Goal: Transaction & Acquisition: Purchase product/service

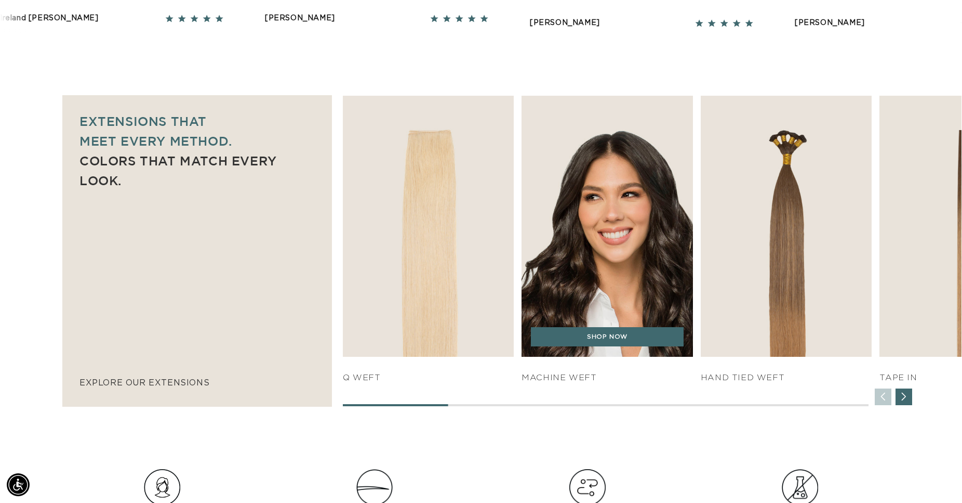
scroll to position [0, 889]
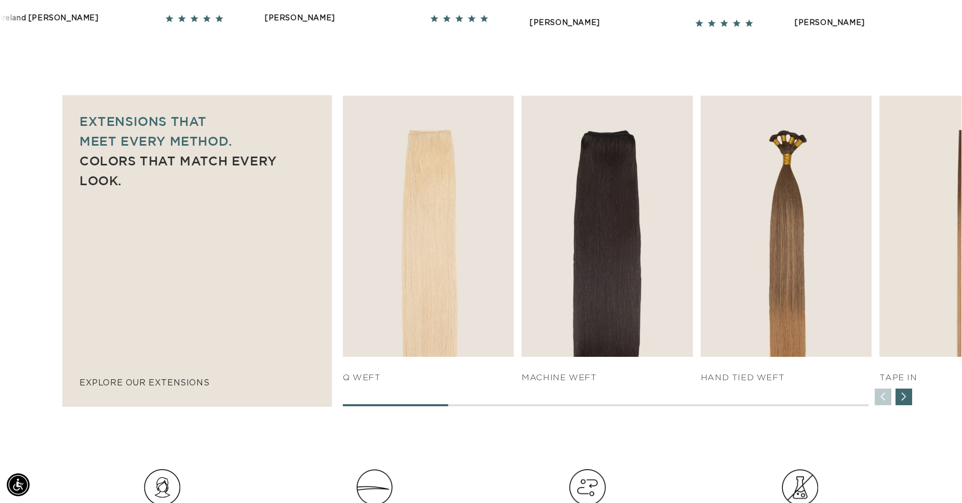
click at [908, 402] on div "Next slide" at bounding box center [904, 396] width 17 height 17
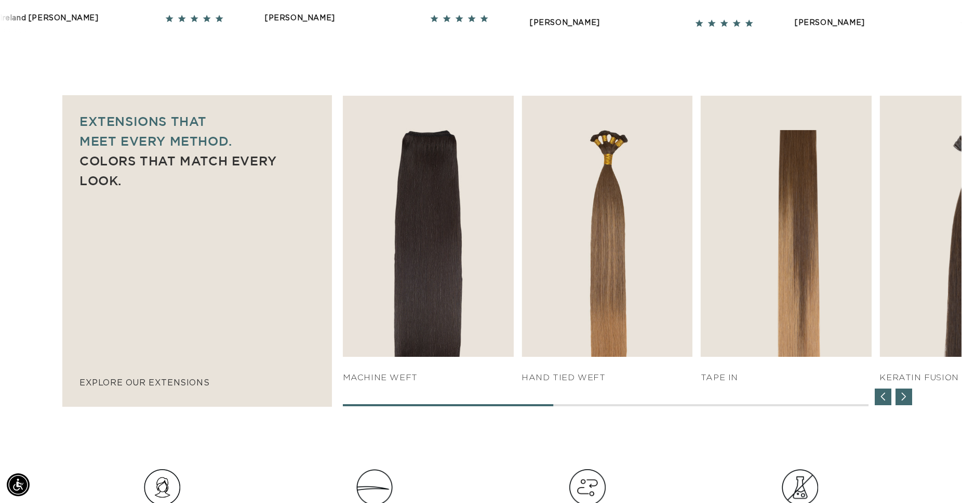
click at [908, 402] on div "Next slide" at bounding box center [904, 396] width 17 height 17
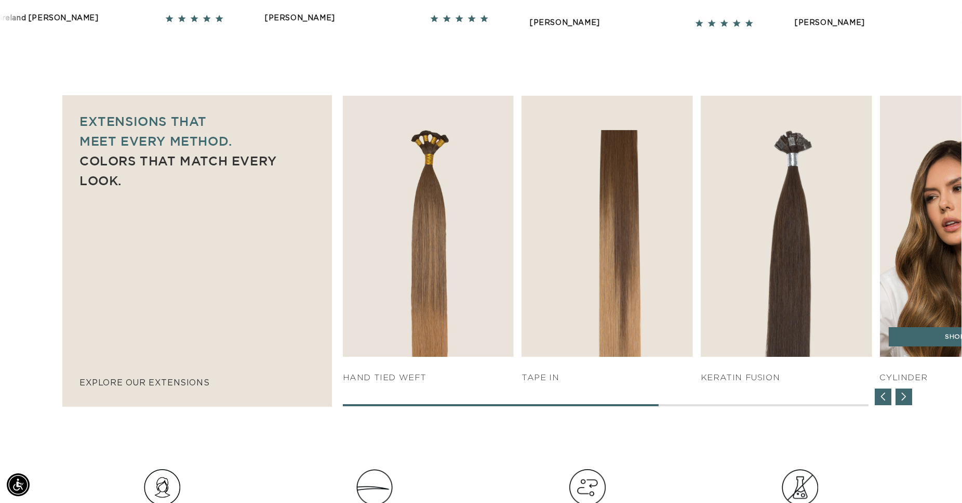
scroll to position [0, 1777]
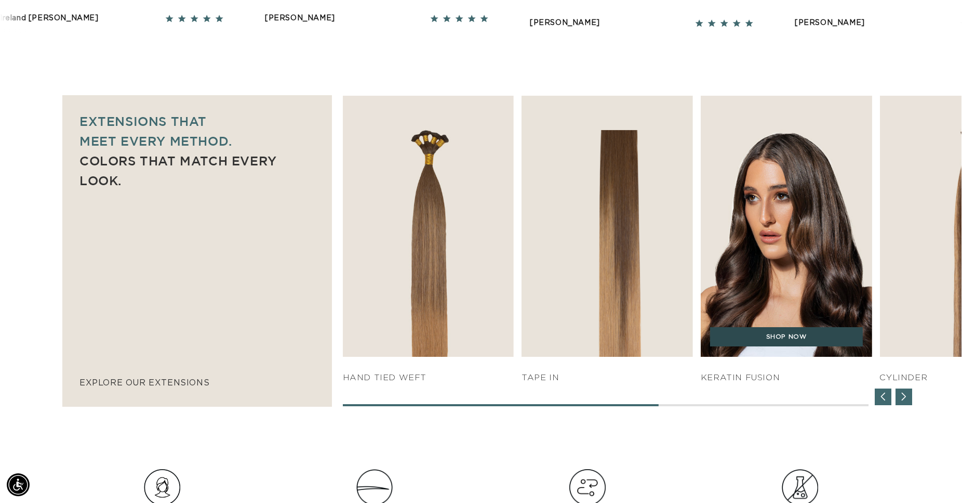
click at [796, 345] on link "SHOP NOW" at bounding box center [786, 337] width 153 height 20
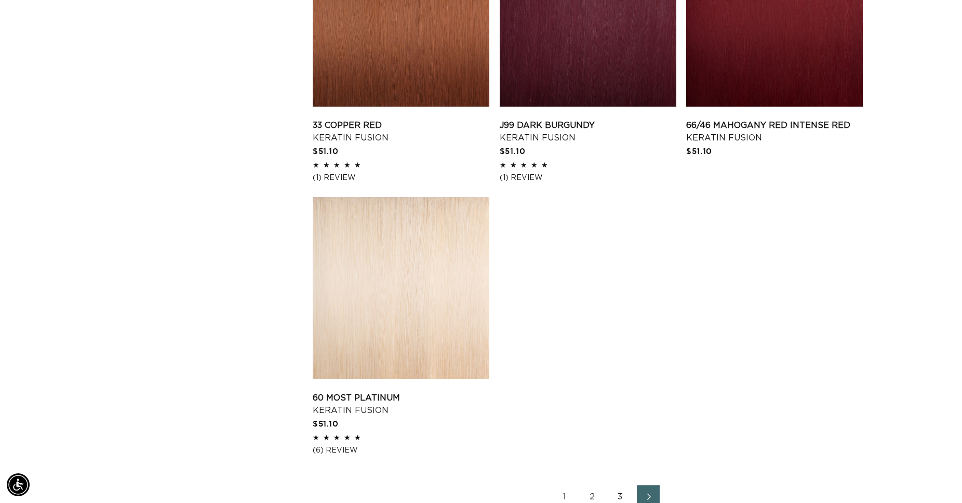
scroll to position [1749, 0]
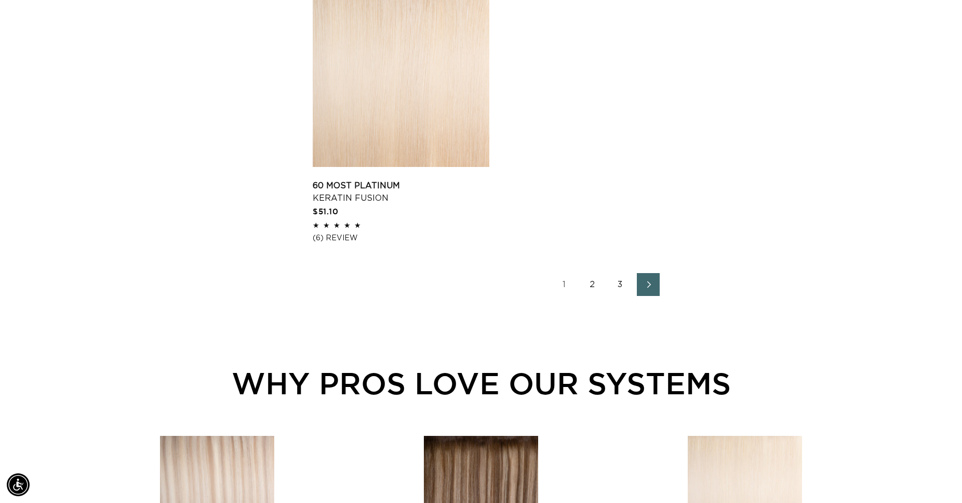
click at [650, 282] on icon "Next page" at bounding box center [649, 284] width 14 height 7
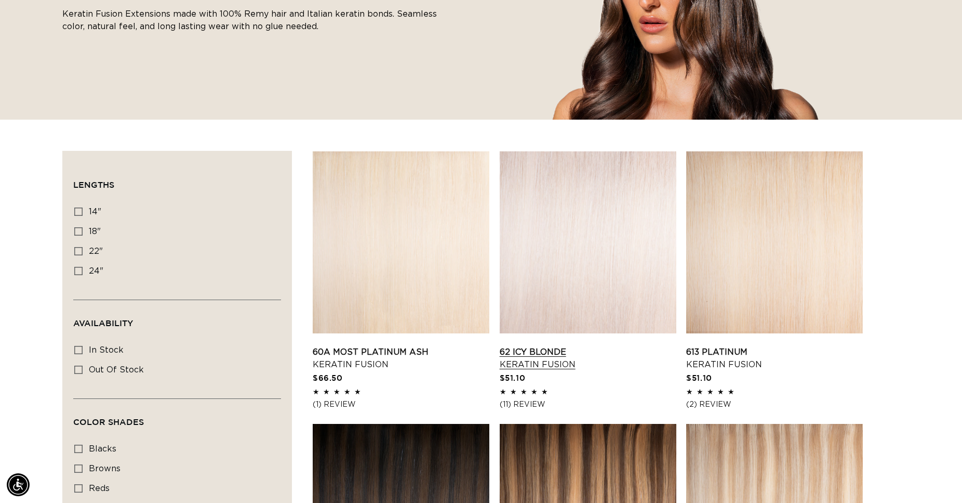
scroll to position [0, 1777]
click at [441, 346] on link "60A Most Platinum Ash Keratin Fusion" at bounding box center [401, 358] width 177 height 25
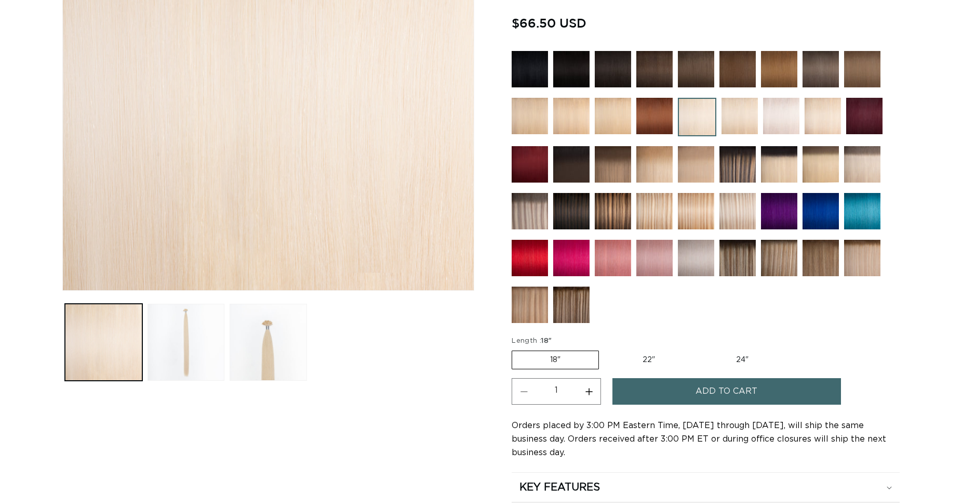
scroll to position [265, 0]
click at [552, 354] on label "18" Variant sold out or unavailable" at bounding box center [555, 359] width 87 height 19
click at [515, 349] on input "18" Variant sold out or unavailable" at bounding box center [514, 348] width 1 height 1
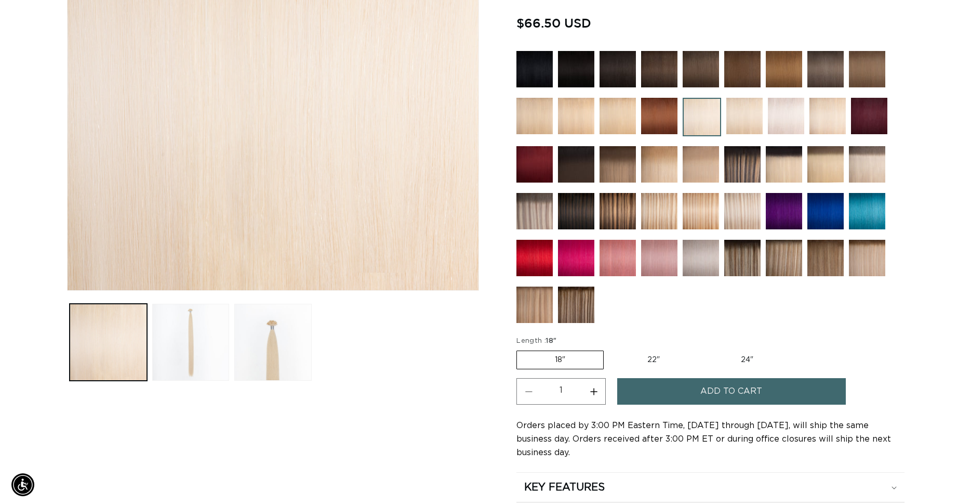
scroll to position [0, 889]
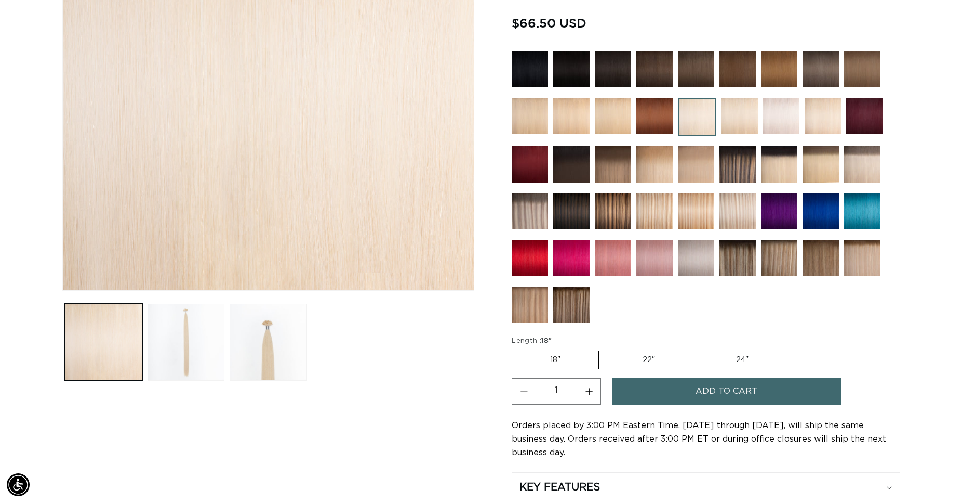
click at [589, 388] on button "Increase quantity for 60A Most Platinum Ash - Keratin Fusion" at bounding box center [588, 391] width 23 height 27
type input "5"
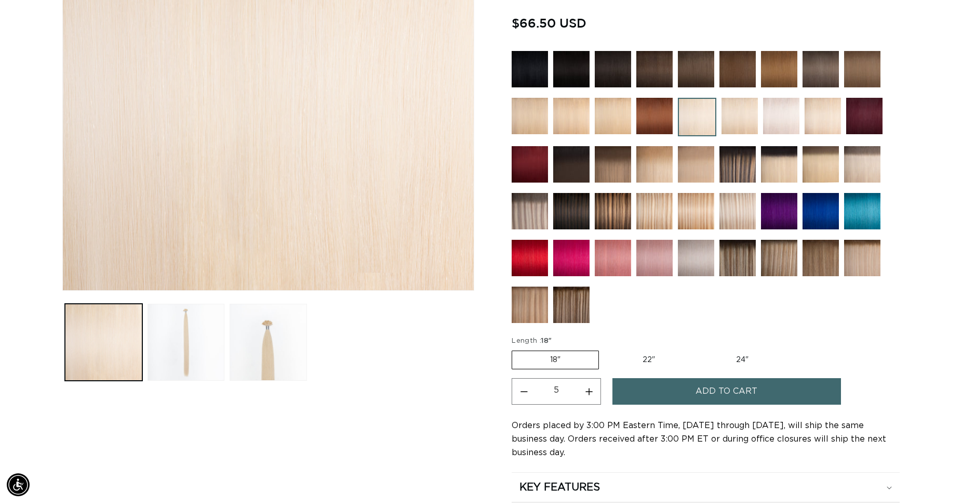
click at [704, 382] on span "Add to cart" at bounding box center [727, 391] width 62 height 27
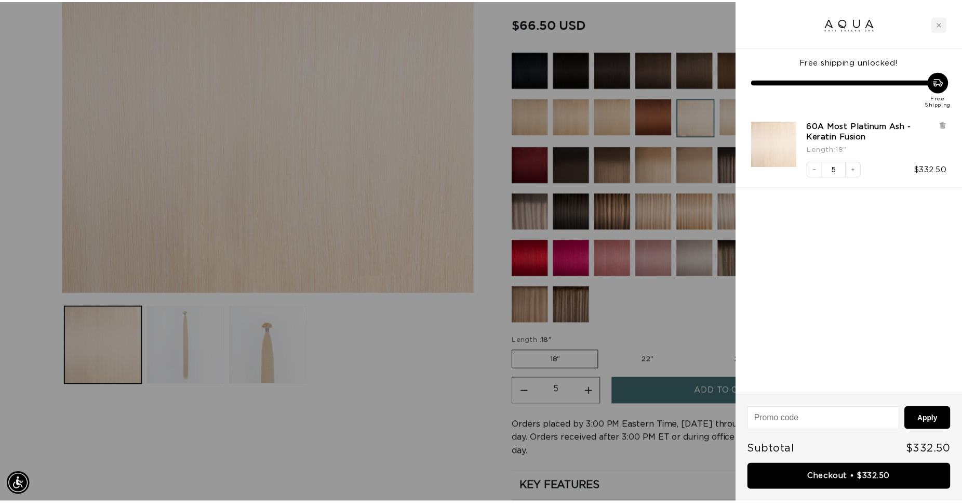
scroll to position [0, 898]
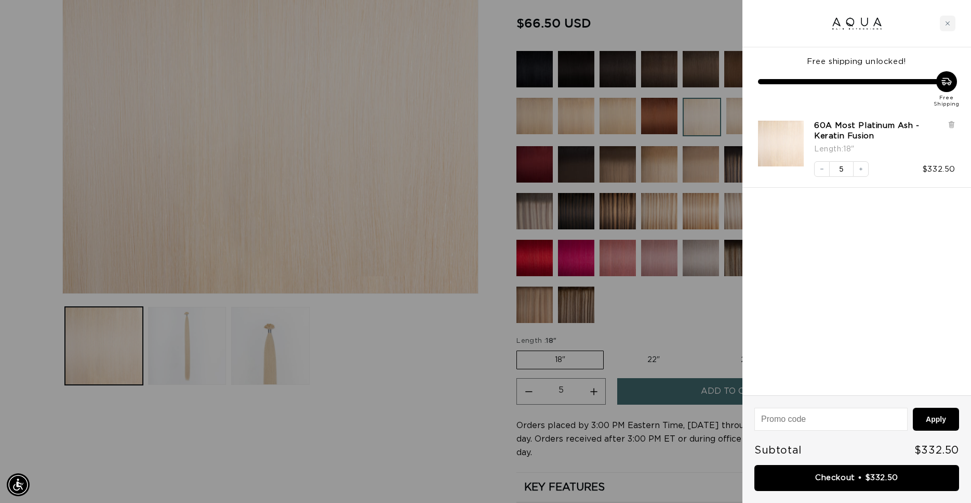
click at [404, 348] on div at bounding box center [485, 251] width 971 height 503
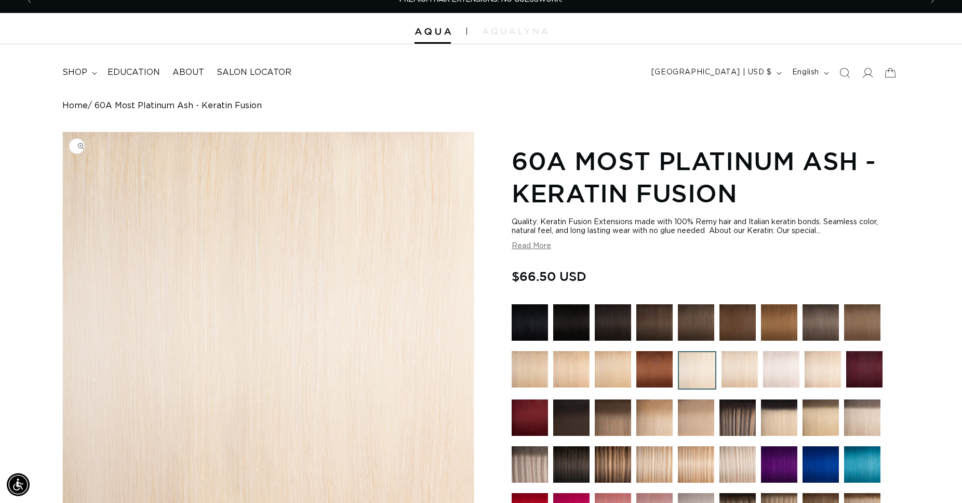
scroll to position [0, 0]
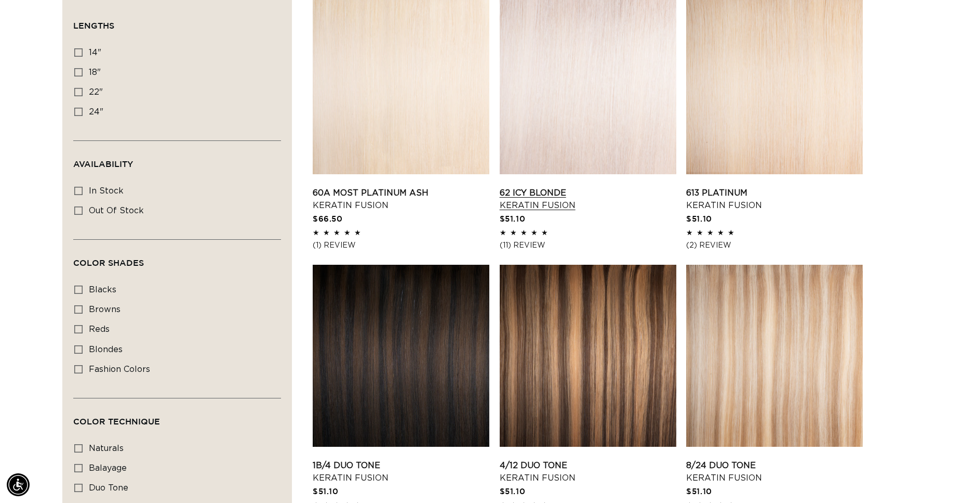
scroll to position [592, 0]
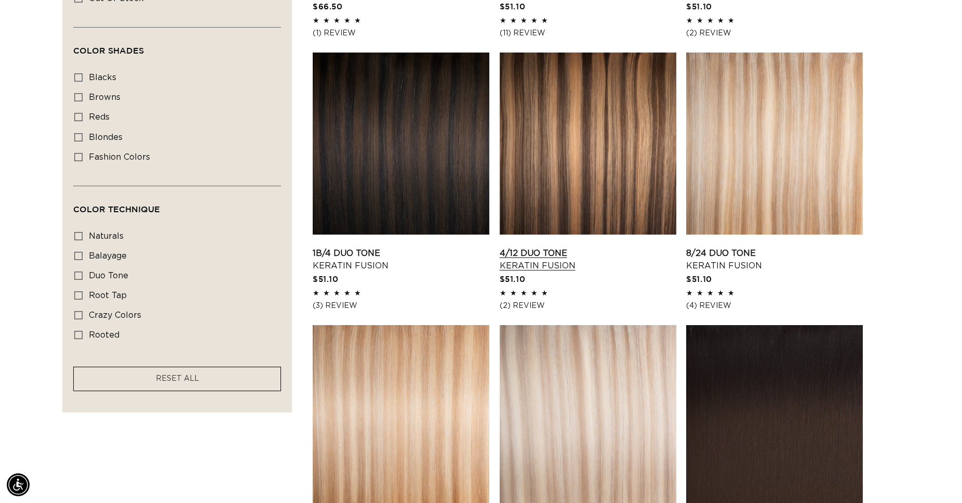
click at [574, 265] on link "4/12 Duo Tone Keratin Fusion" at bounding box center [588, 259] width 177 height 25
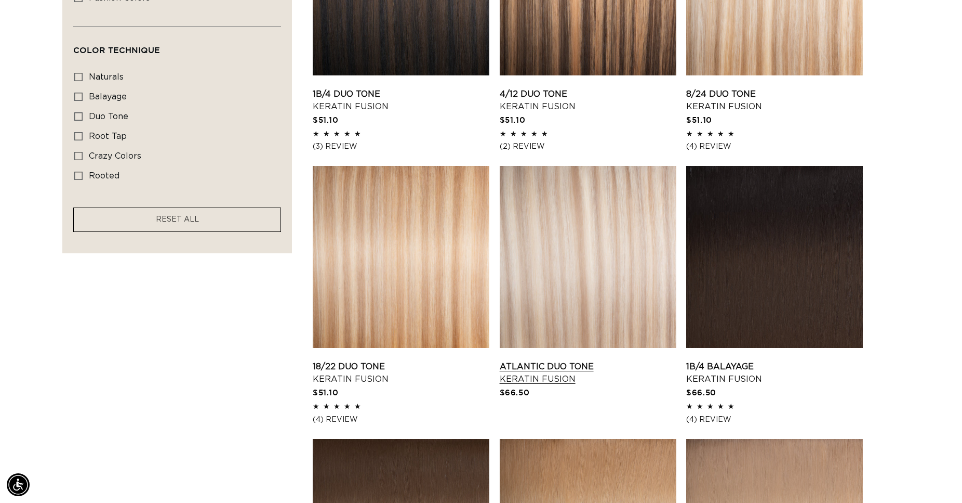
scroll to position [0, 0]
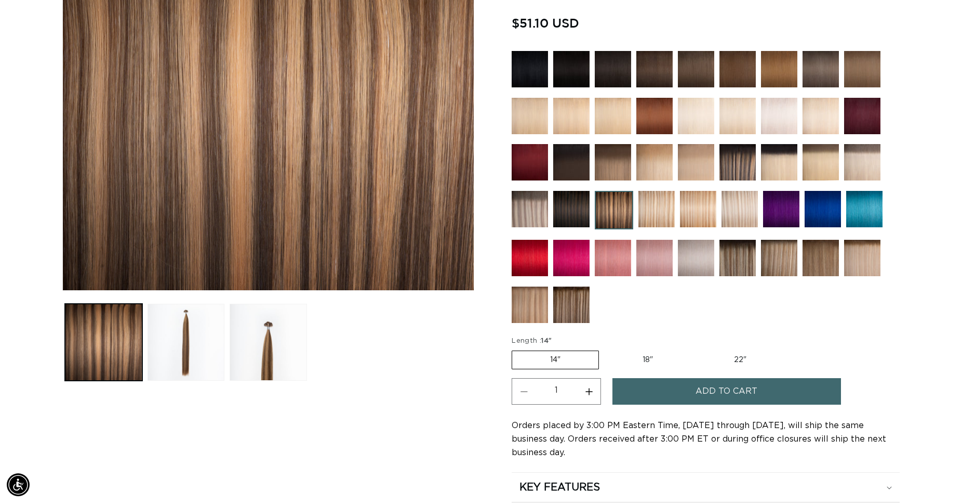
scroll to position [0, 1777]
click at [647, 355] on label "18" Variant sold out or unavailable" at bounding box center [648, 360] width 86 height 18
click at [605, 349] on input "18" Variant sold out or unavailable" at bounding box center [604, 348] width 1 height 1
radio input "true"
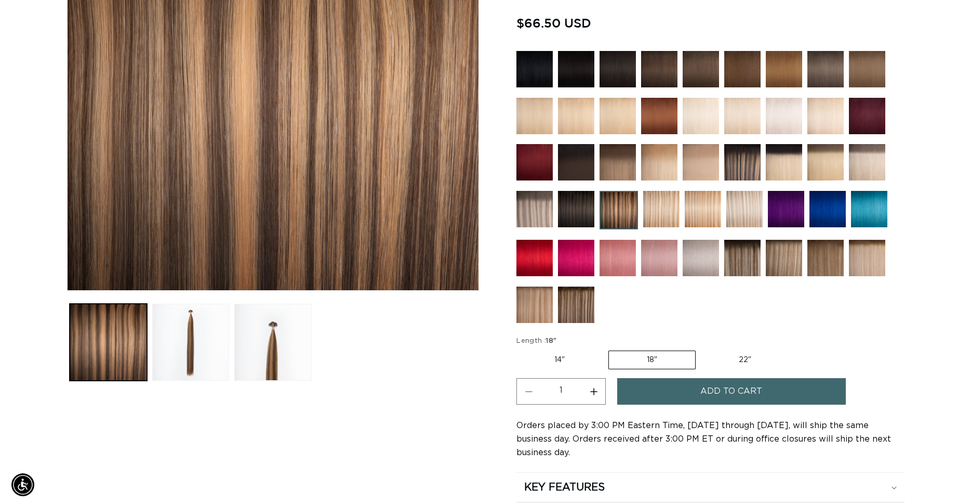
scroll to position [0, 889]
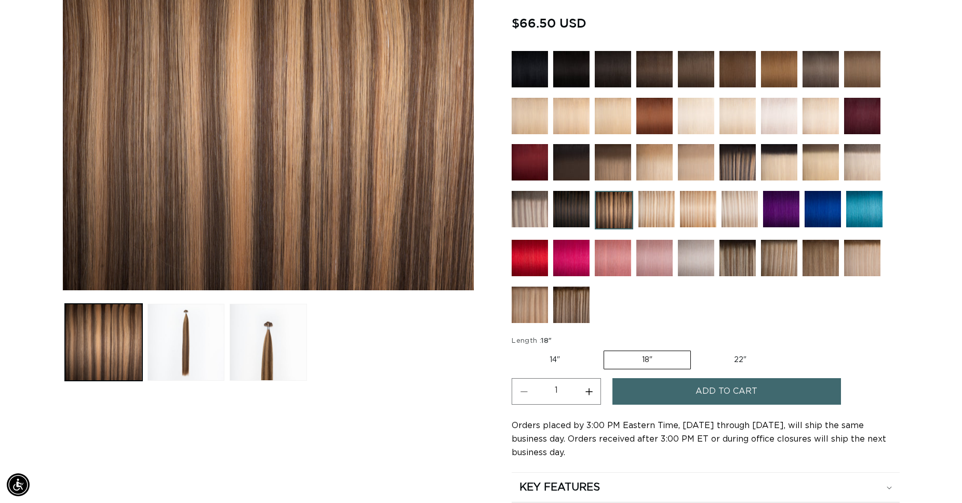
click at [720, 387] on span "Add to cart" at bounding box center [727, 391] width 62 height 27
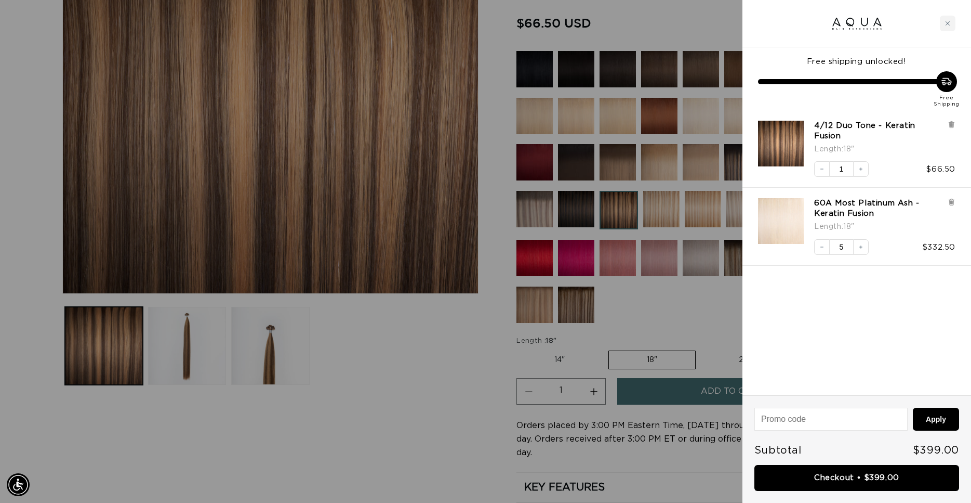
scroll to position [0, 898]
click at [859, 476] on link "Checkout • $399.00" at bounding box center [857, 478] width 205 height 27
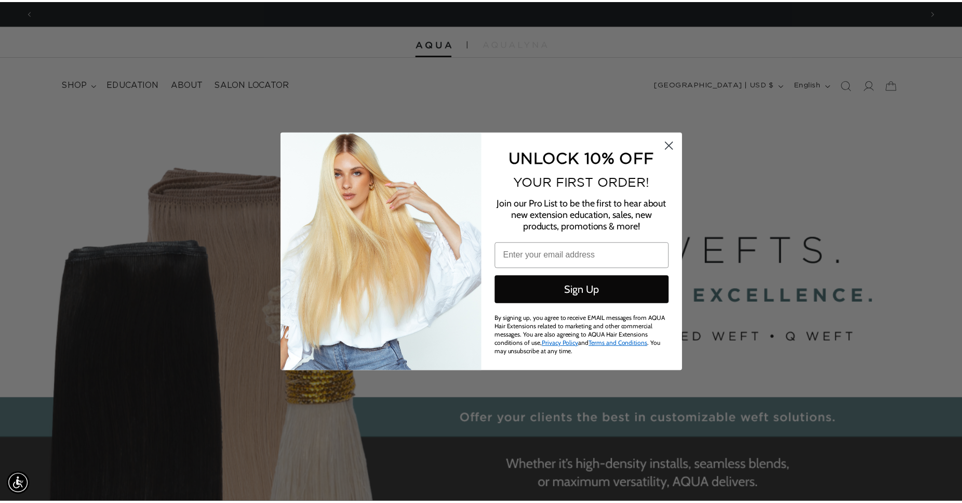
scroll to position [0, 1795]
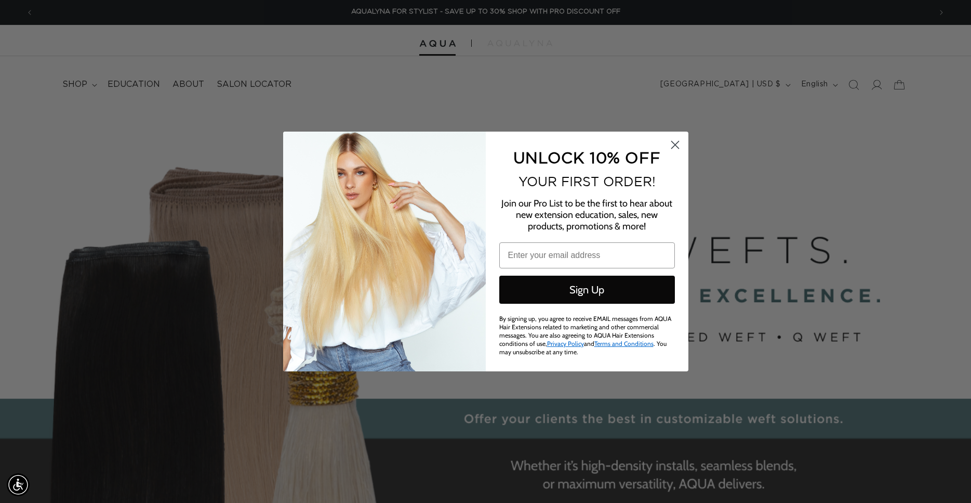
click at [676, 141] on circle "Close dialog" at bounding box center [674, 144] width 17 height 17
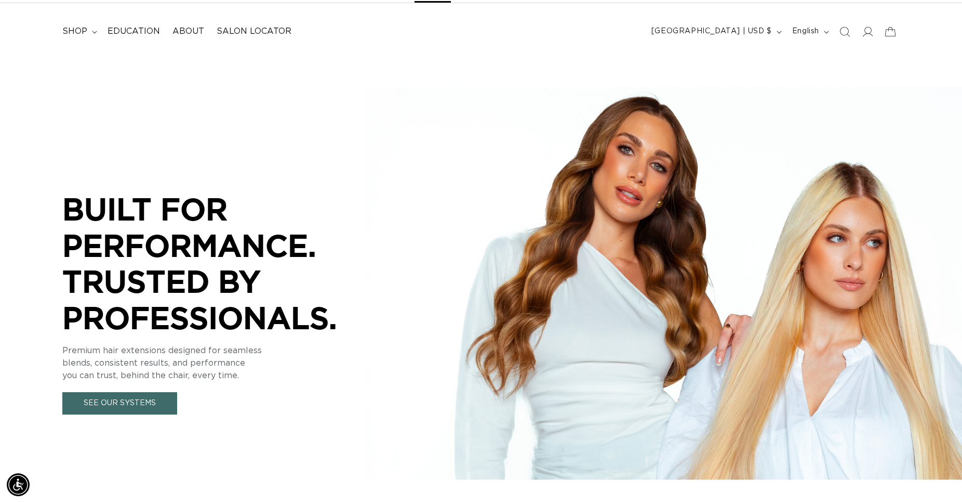
scroll to position [0, 1777]
click at [865, 33] on icon at bounding box center [867, 31] width 11 height 11
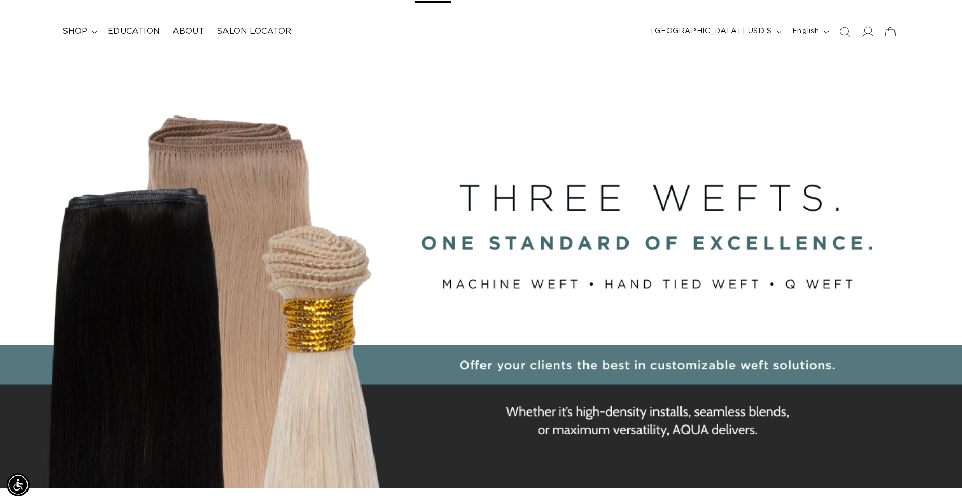
scroll to position [0, 0]
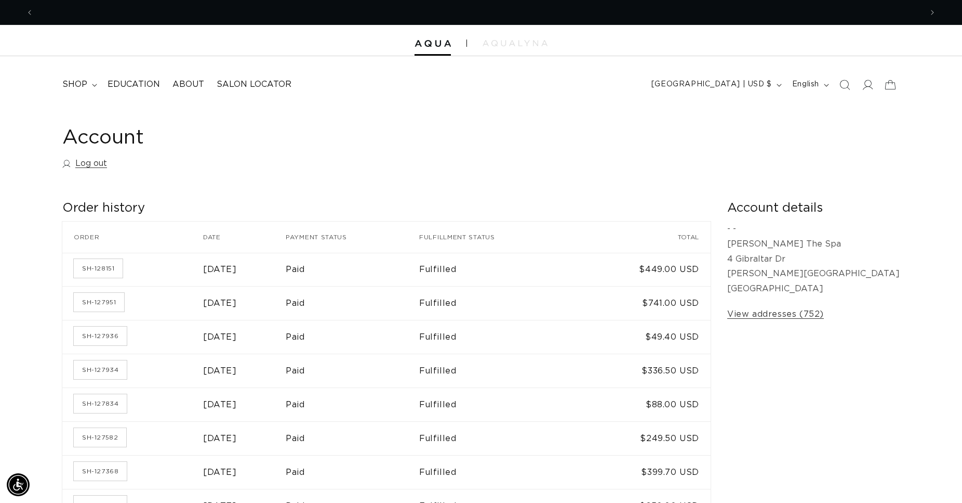
scroll to position [0, 889]
click at [105, 269] on link "SH-128151" at bounding box center [98, 268] width 49 height 19
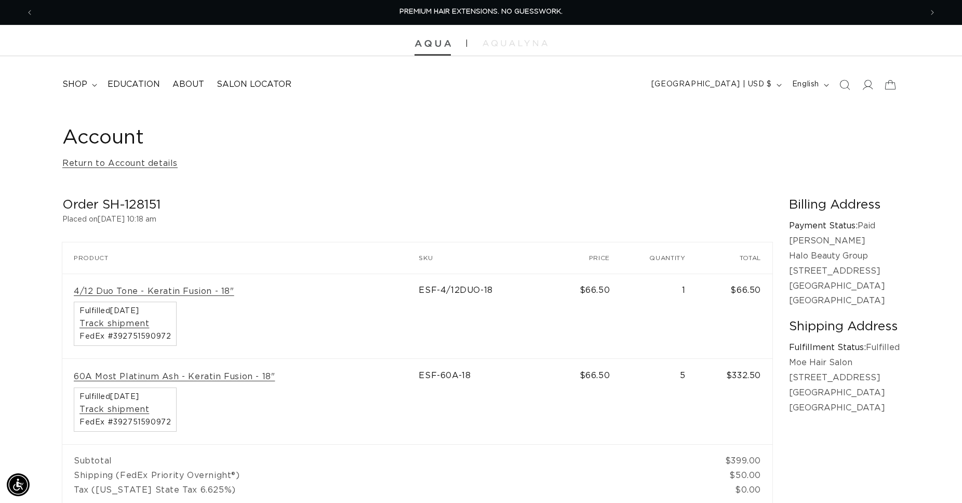
click at [434, 45] on img at bounding box center [433, 43] width 36 height 7
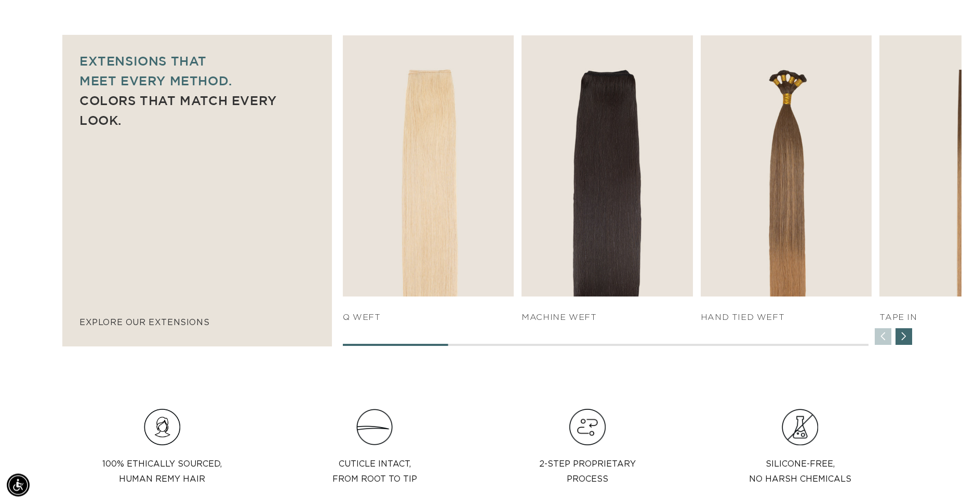
scroll to position [689, 0]
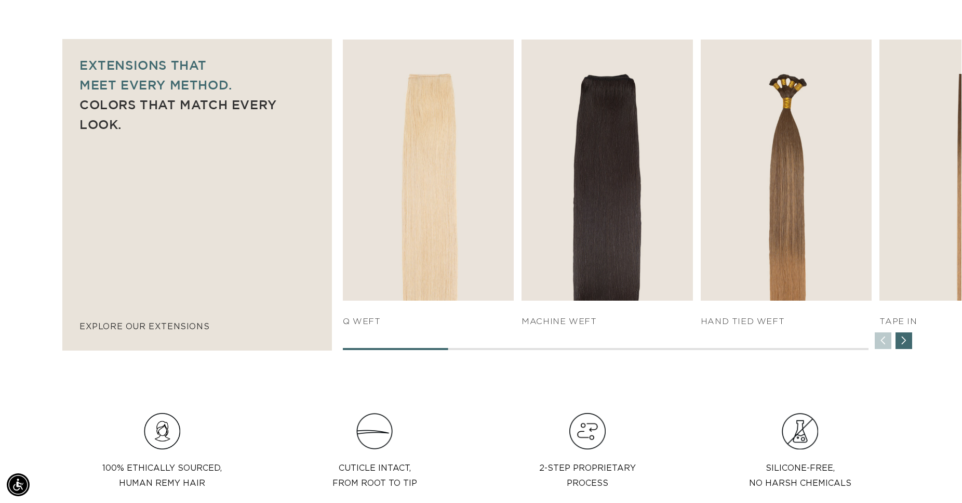
click at [905, 339] on div "Next slide" at bounding box center [904, 340] width 17 height 17
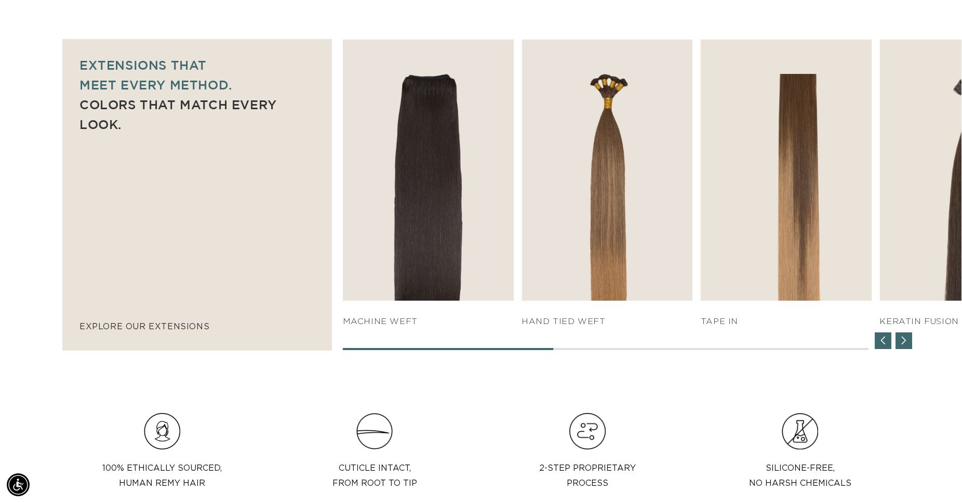
scroll to position [0, 0]
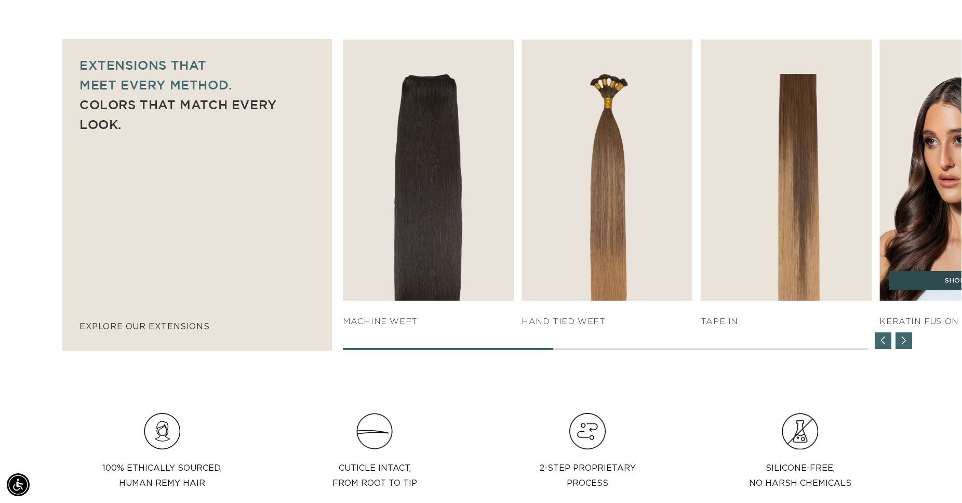
click at [926, 281] on link "SHOP NOW" at bounding box center [965, 281] width 153 height 20
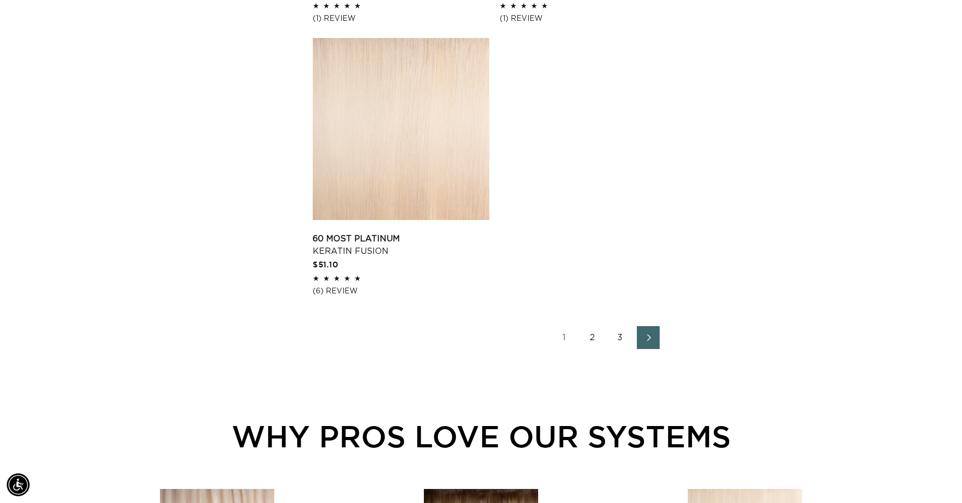
scroll to position [0, 1777]
click at [651, 337] on icon "Next page" at bounding box center [650, 337] width 4 height 7
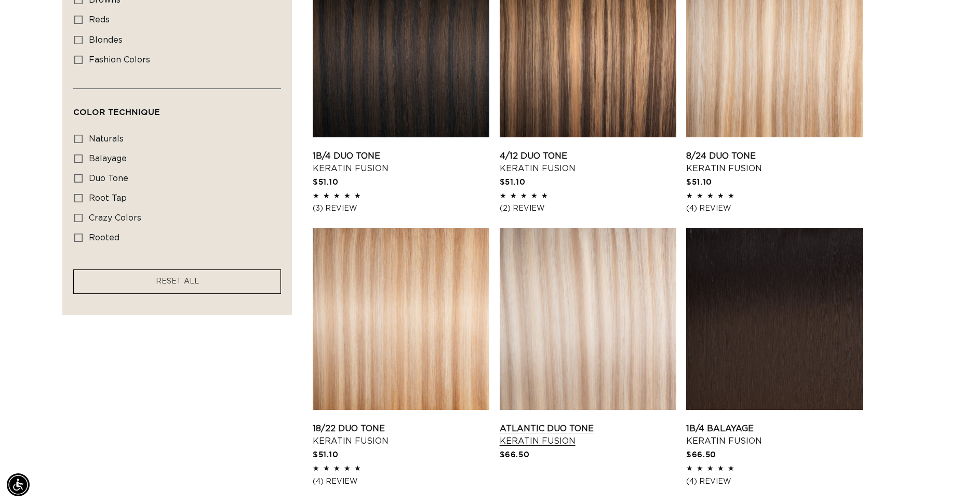
scroll to position [0, 1777]
click at [571, 422] on link "Atlantic Duo Tone Keratin Fusion" at bounding box center [588, 434] width 177 height 25
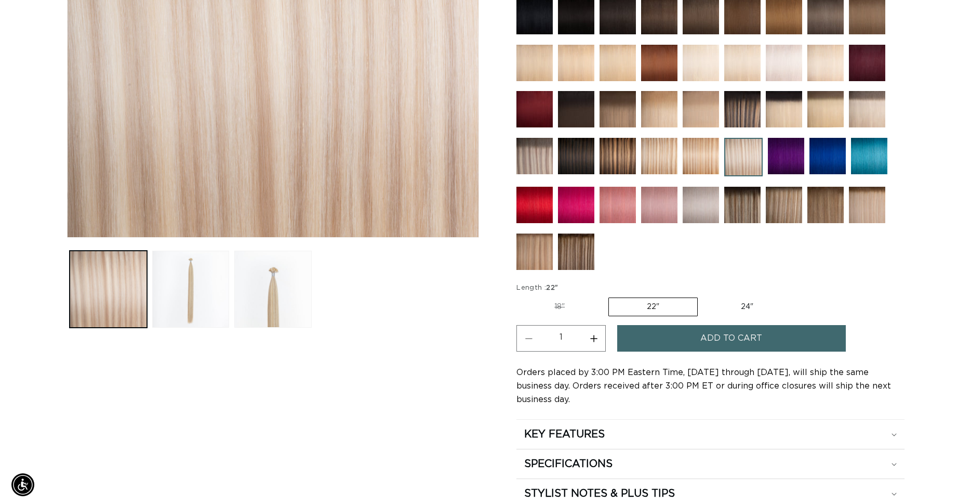
scroll to position [0, 889]
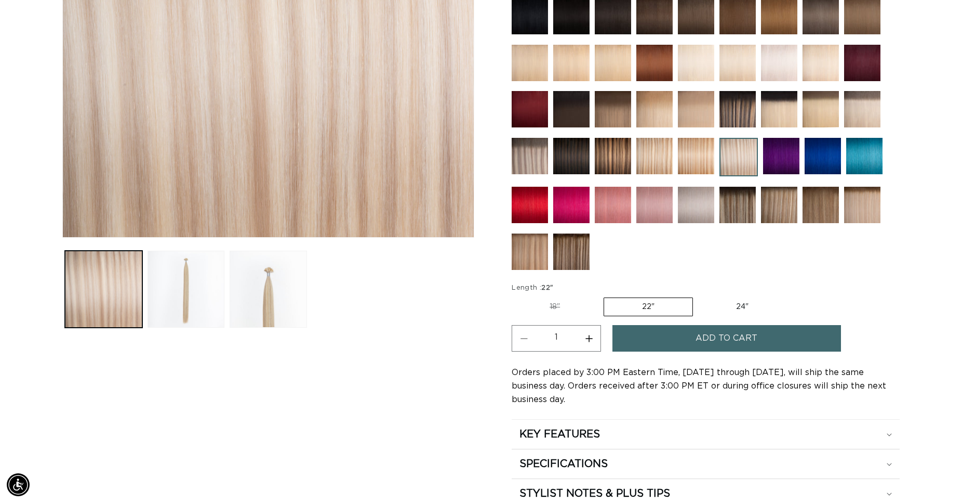
click at [712, 334] on span "Add to cart" at bounding box center [727, 338] width 62 height 27
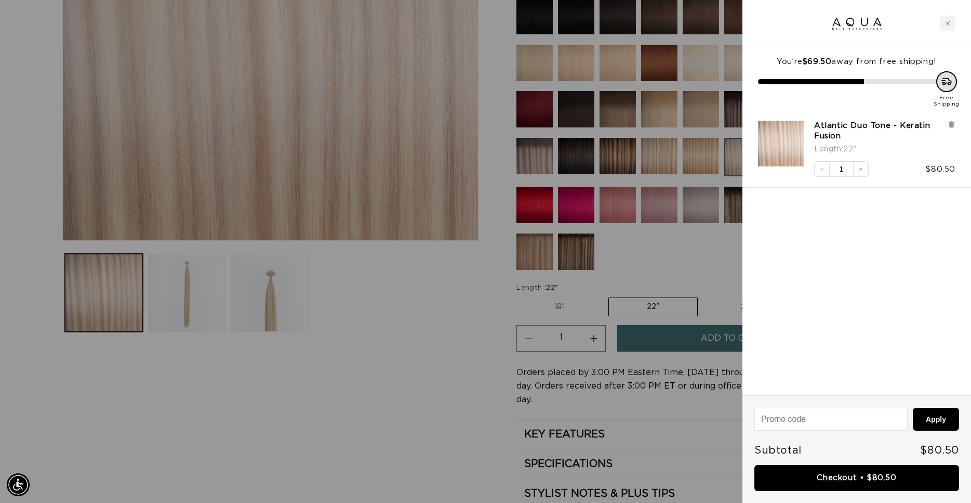
scroll to position [0, 0]
click at [940, 415] on button "Apply" at bounding box center [936, 418] width 46 height 23
click at [930, 337] on div "You’re $69.50 away from free shipping! Free Shipping Atlantic Duo Tone - Kerati…" at bounding box center [857, 221] width 229 height 348
click at [854, 476] on link "Checkout • $80.50" at bounding box center [857, 478] width 205 height 27
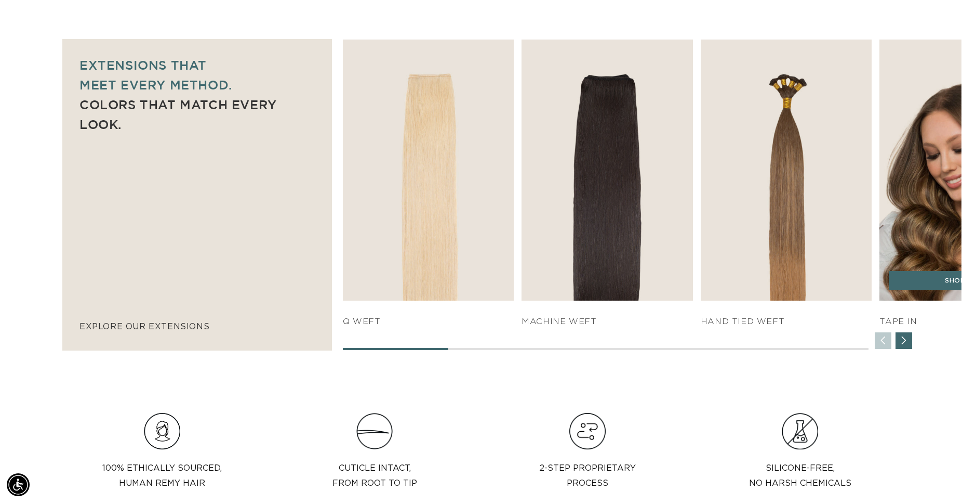
scroll to position [0, 1777]
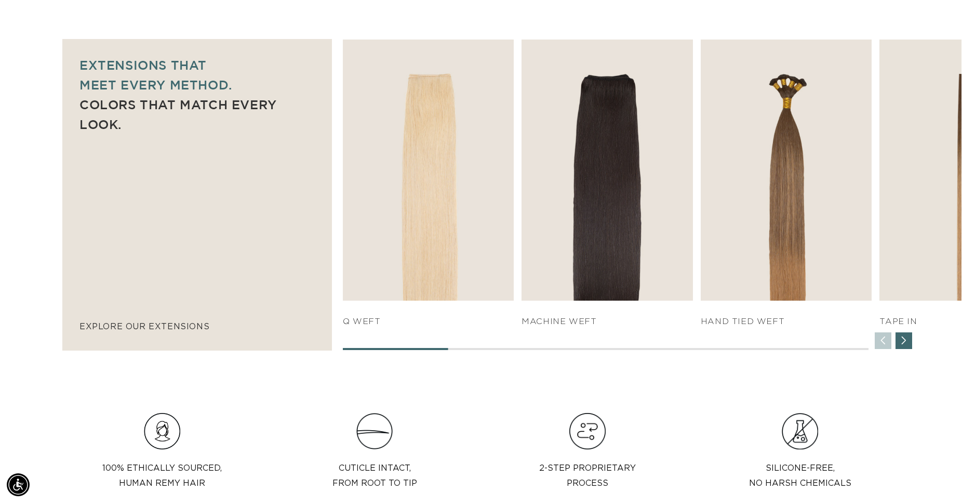
click at [908, 339] on div "Next slide" at bounding box center [904, 340] width 17 height 17
click at [902, 339] on div "Next slide" at bounding box center [904, 340] width 17 height 17
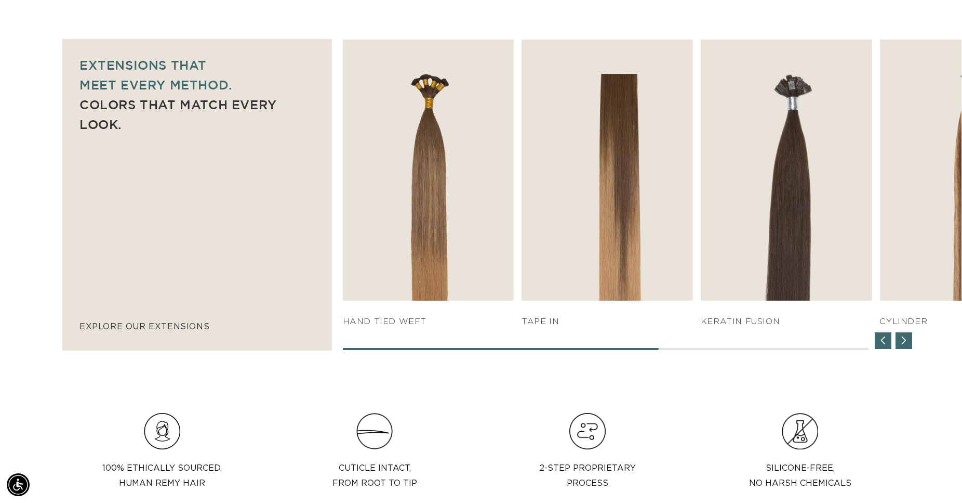
scroll to position [0, 0]
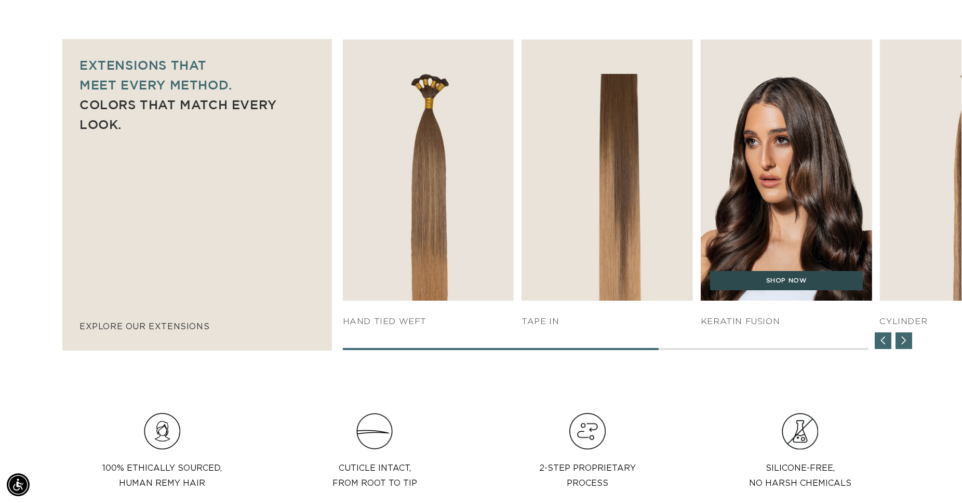
click at [772, 278] on link "SHOP NOW" at bounding box center [786, 281] width 153 height 20
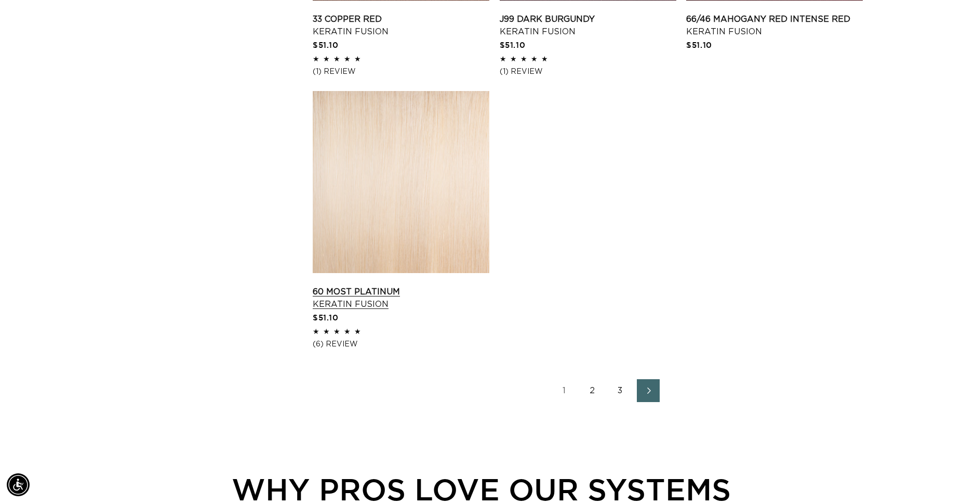
click at [400, 285] on link "60 Most Platinum Keratin Fusion" at bounding box center [401, 297] width 177 height 25
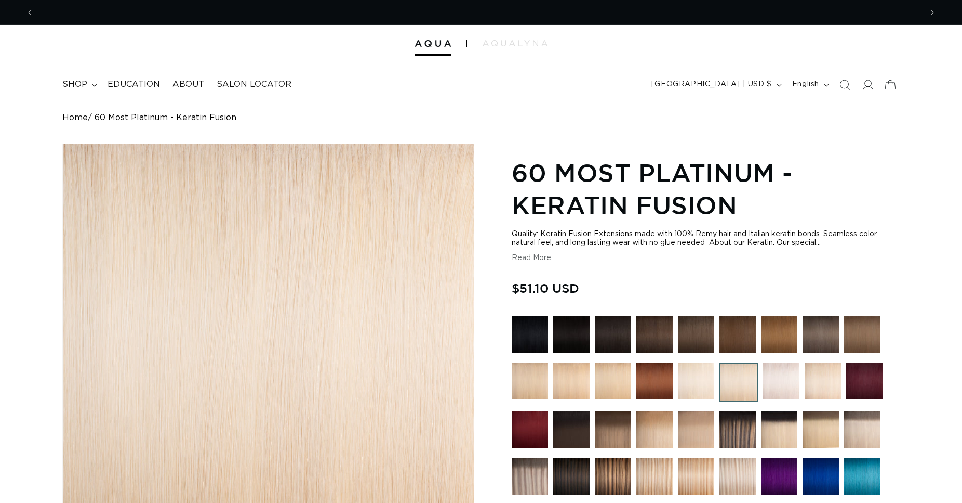
radio input "true"
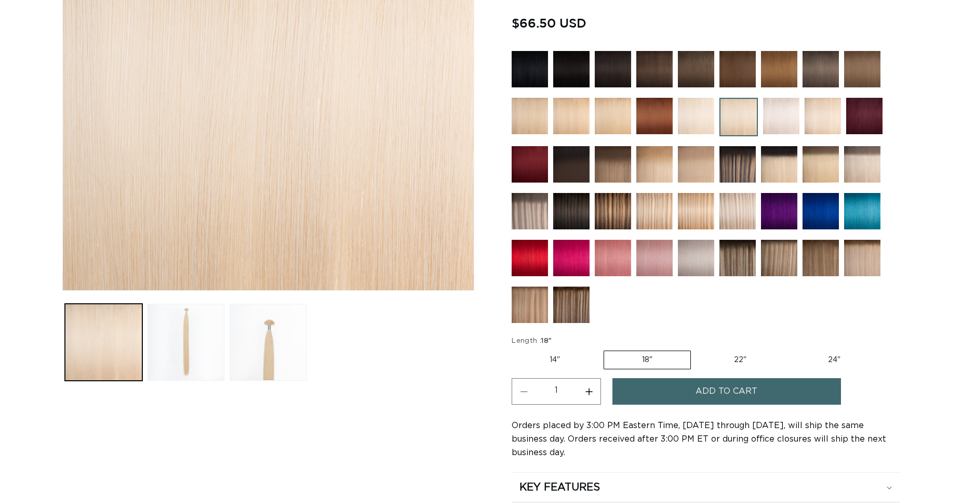
scroll to position [0, 889]
click at [590, 389] on button "Increase quantity for 60 Most Platinum - Keratin Fusion" at bounding box center [588, 391] width 23 height 27
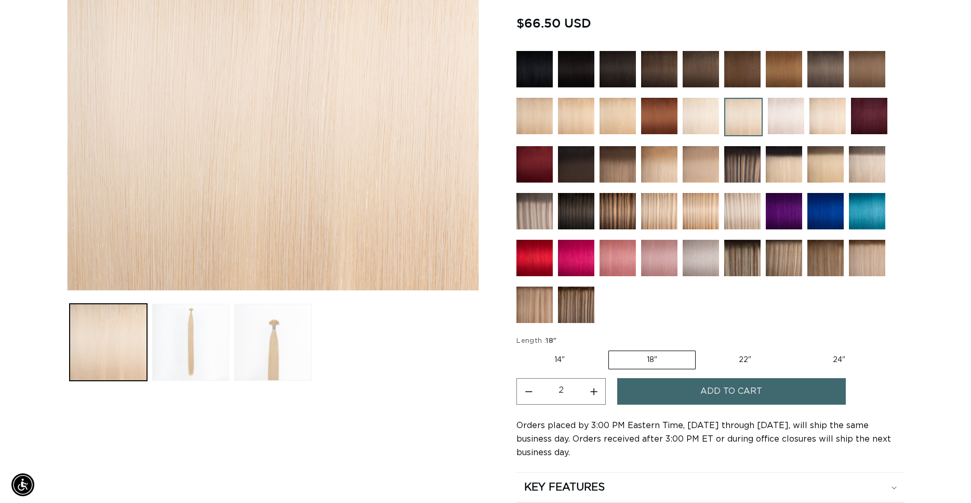
scroll to position [0, 1777]
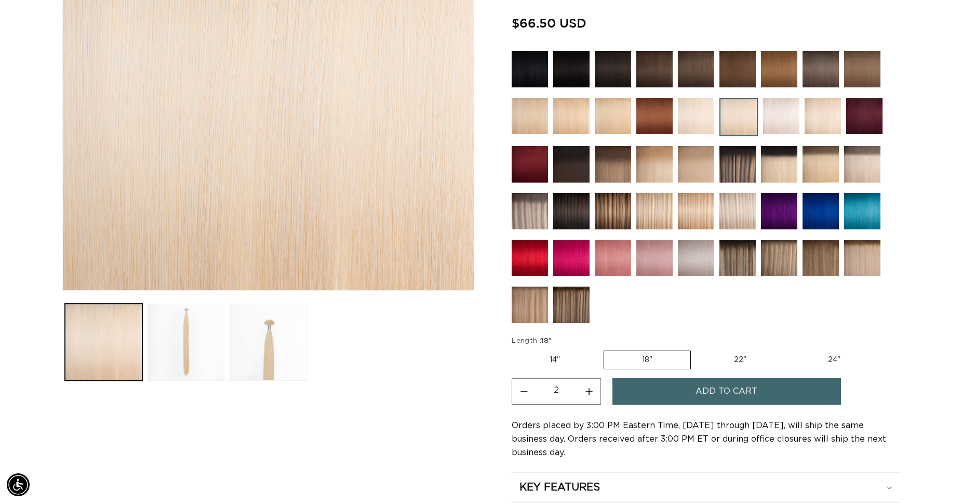
click at [589, 389] on button "Increase quantity for 60 Most Platinum - Keratin Fusion" at bounding box center [588, 391] width 23 height 27
type input "3"
click at [722, 388] on span "Add to cart" at bounding box center [727, 391] width 62 height 27
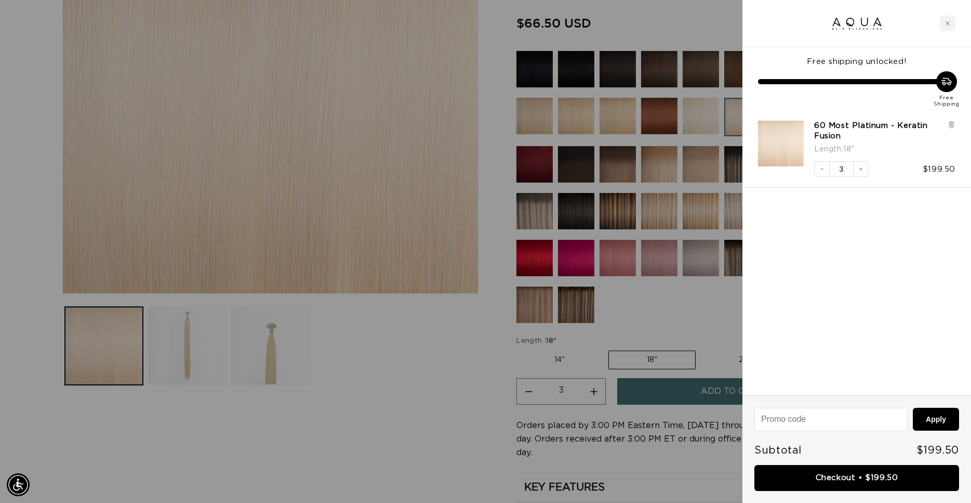
scroll to position [0, 898]
click at [821, 477] on link "Checkout • $199.50" at bounding box center [857, 478] width 205 height 27
